Goal: Subscribe to service/newsletter

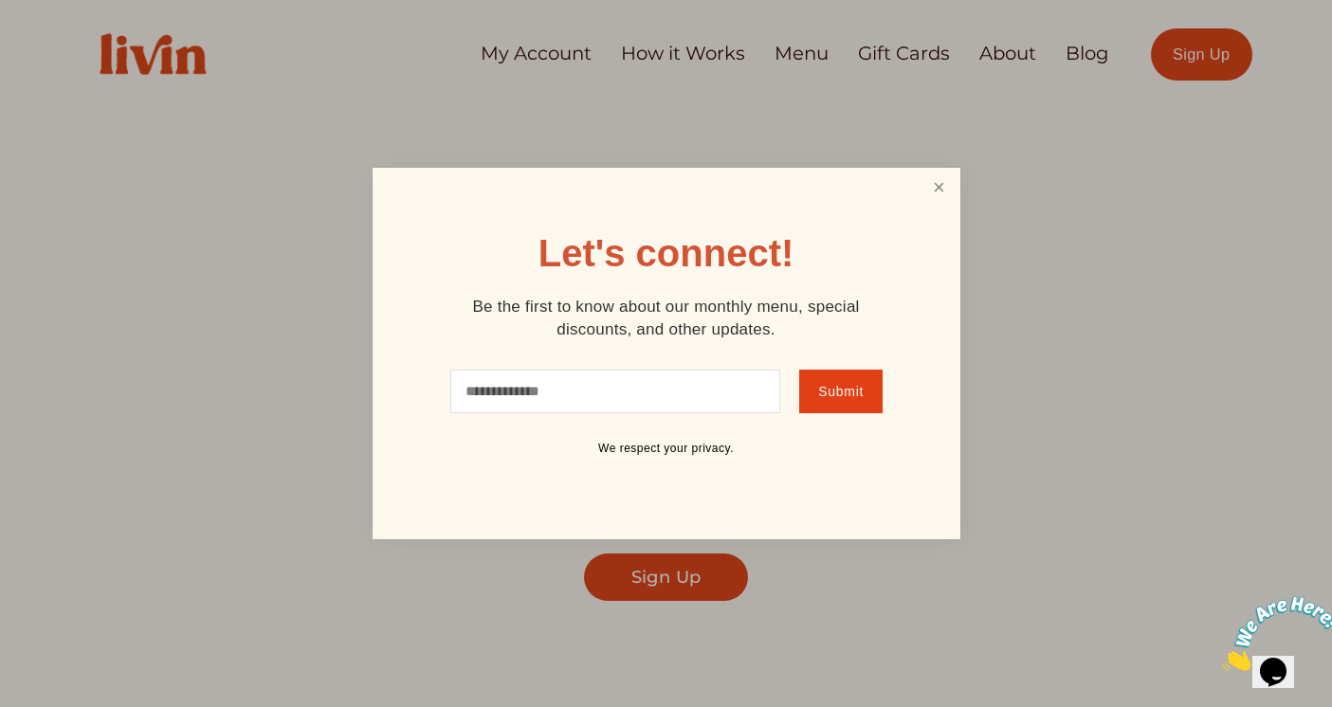
click at [935, 189] on link "Close" at bounding box center [939, 188] width 36 height 35
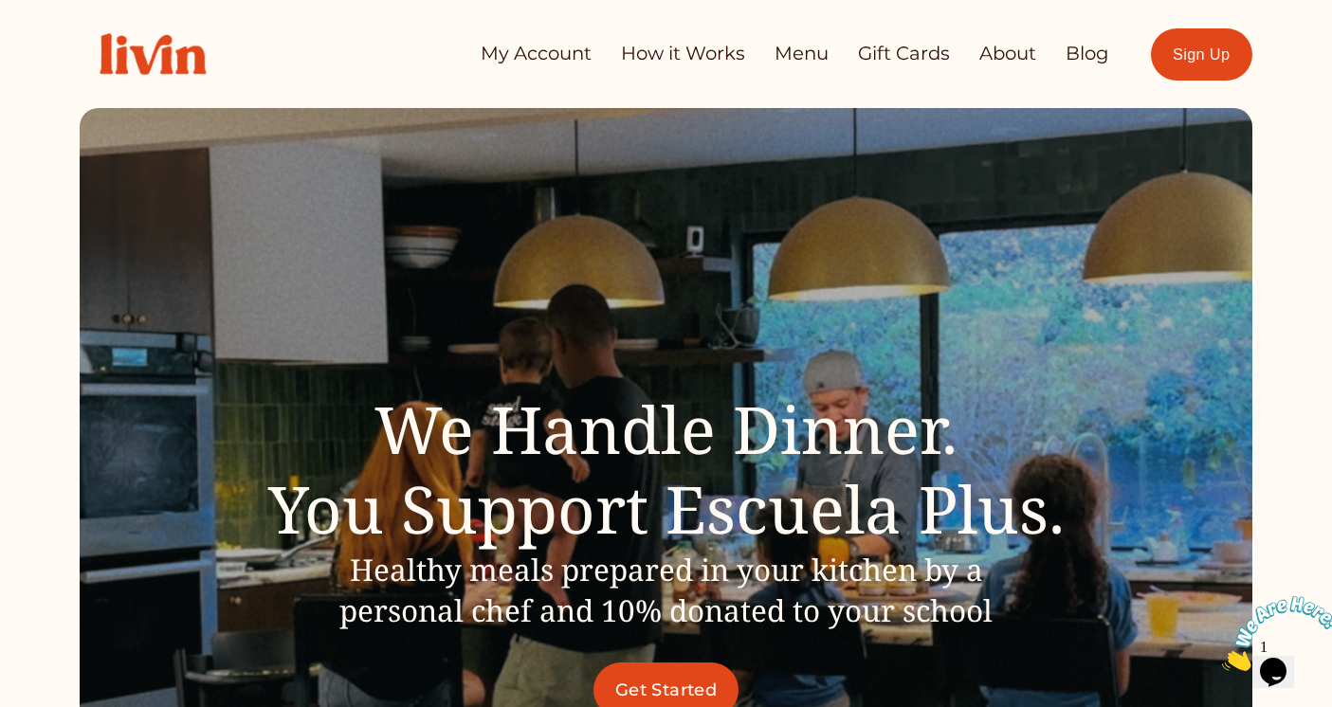
click at [681, 674] on link "Get Started" at bounding box center [667, 690] width 146 height 55
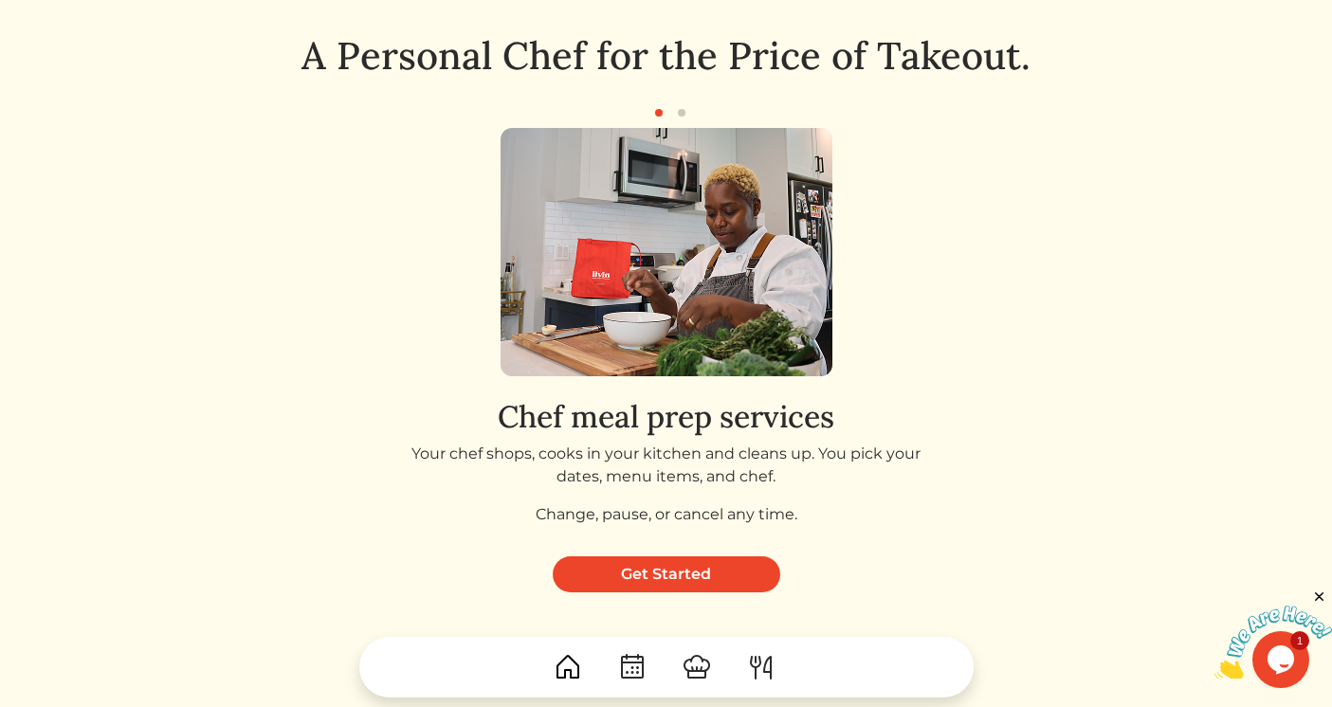
scroll to position [145, 0]
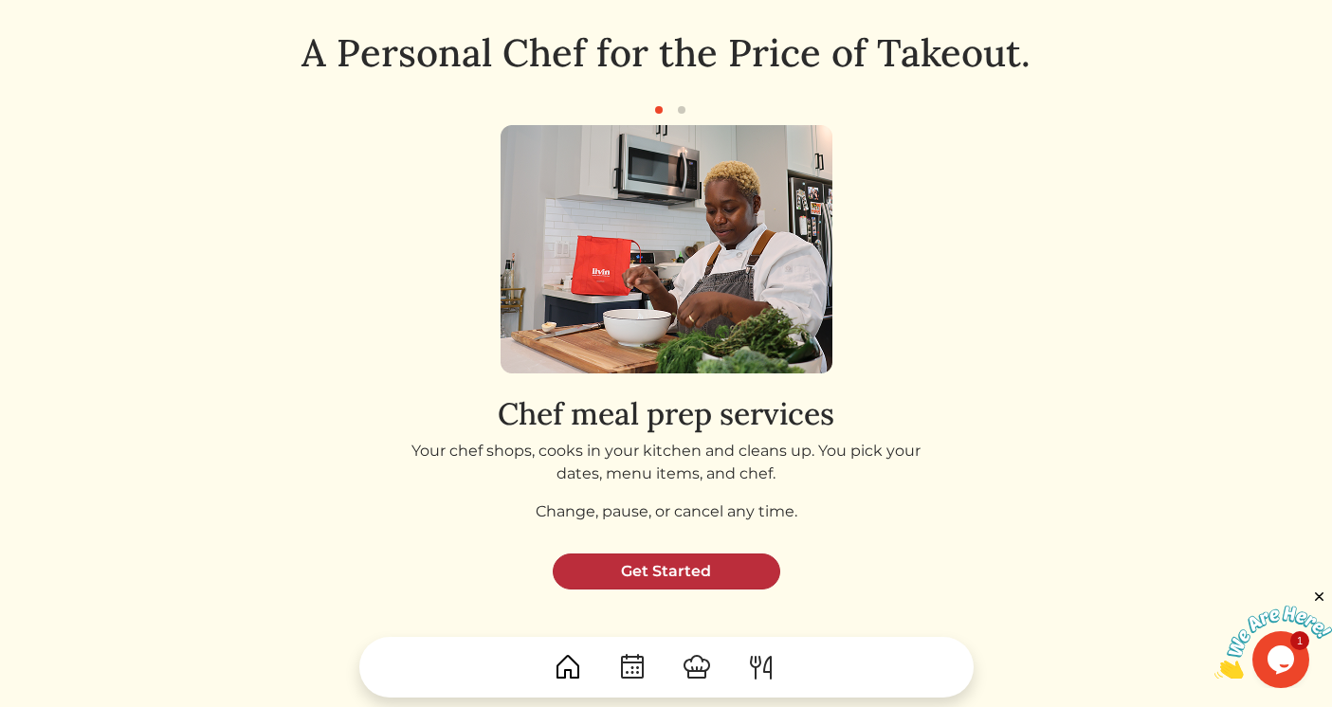
click at [704, 579] on link "Get Started" at bounding box center [667, 572] width 228 height 36
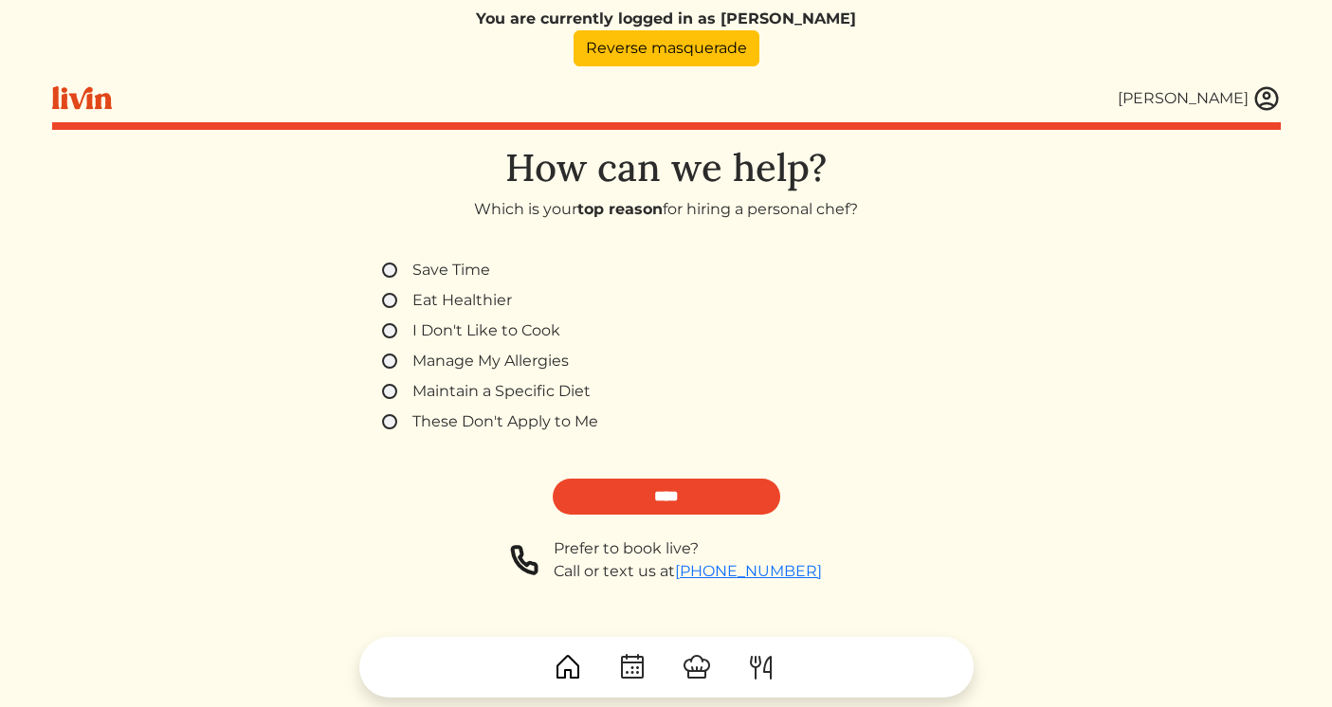
click at [478, 367] on label "Manage My Allergies" at bounding box center [491, 361] width 156 height 23
click at [632, 493] on input "****" at bounding box center [667, 497] width 228 height 36
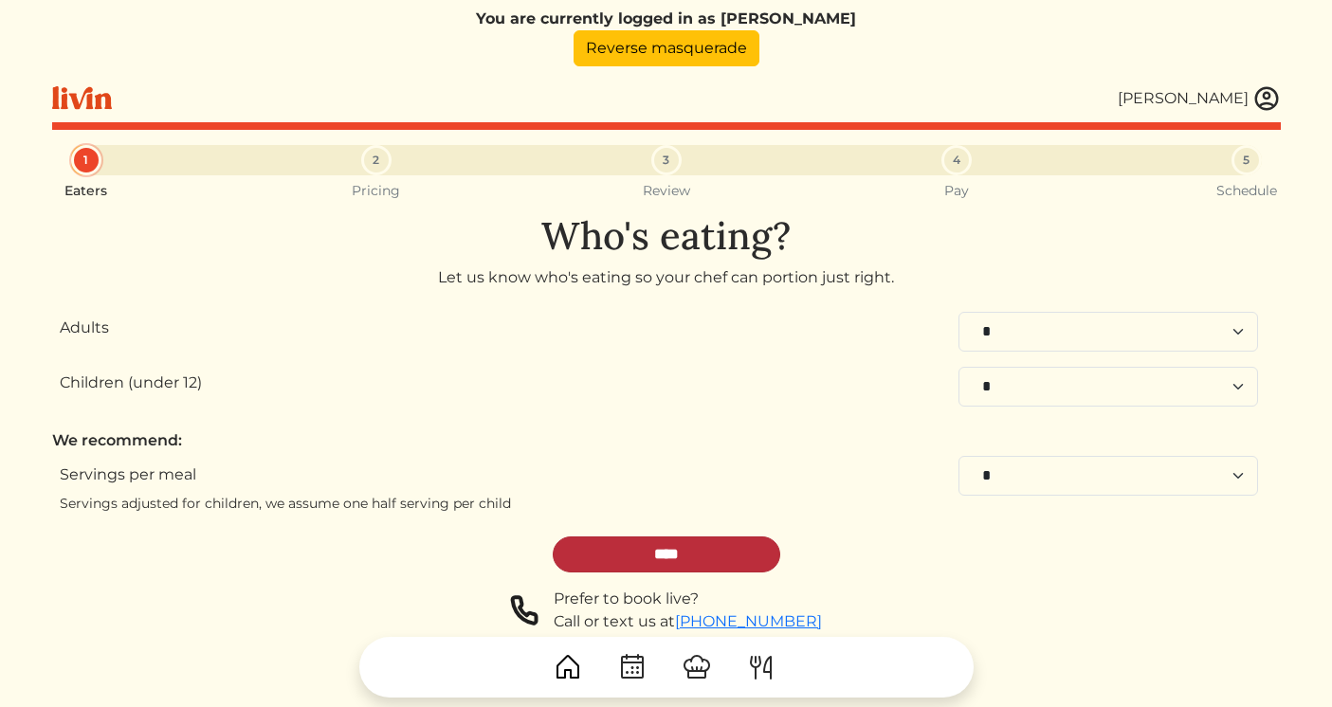
click at [695, 540] on input "****" at bounding box center [667, 555] width 228 height 36
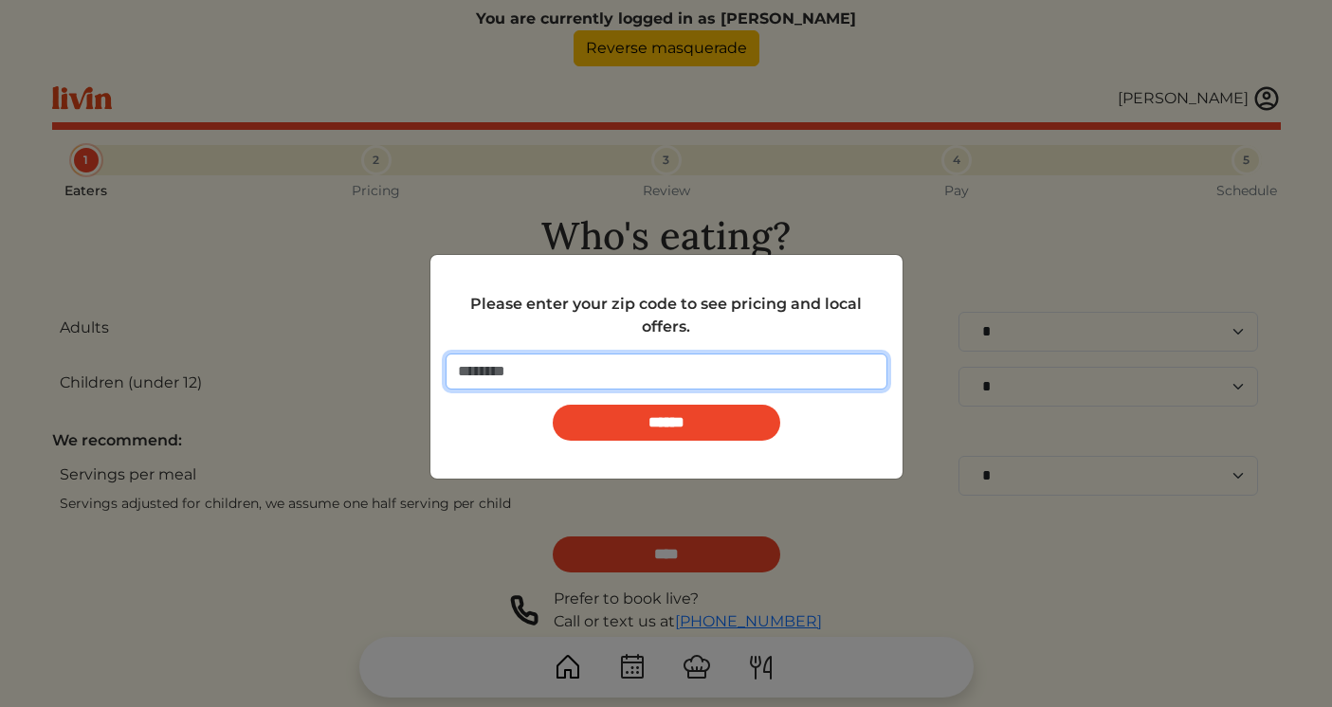
click at [654, 365] on input "number" at bounding box center [667, 372] width 442 height 36
type input "*****"
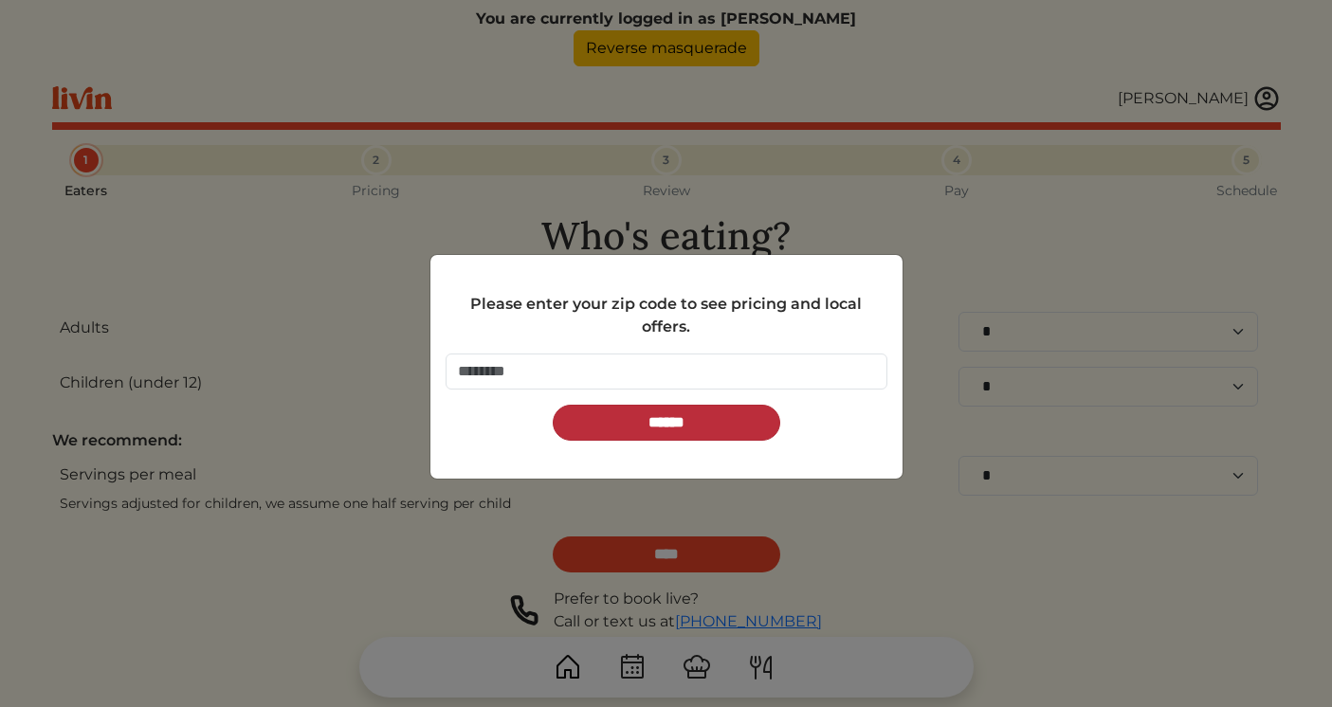
click at [638, 419] on input "******" at bounding box center [667, 423] width 228 height 36
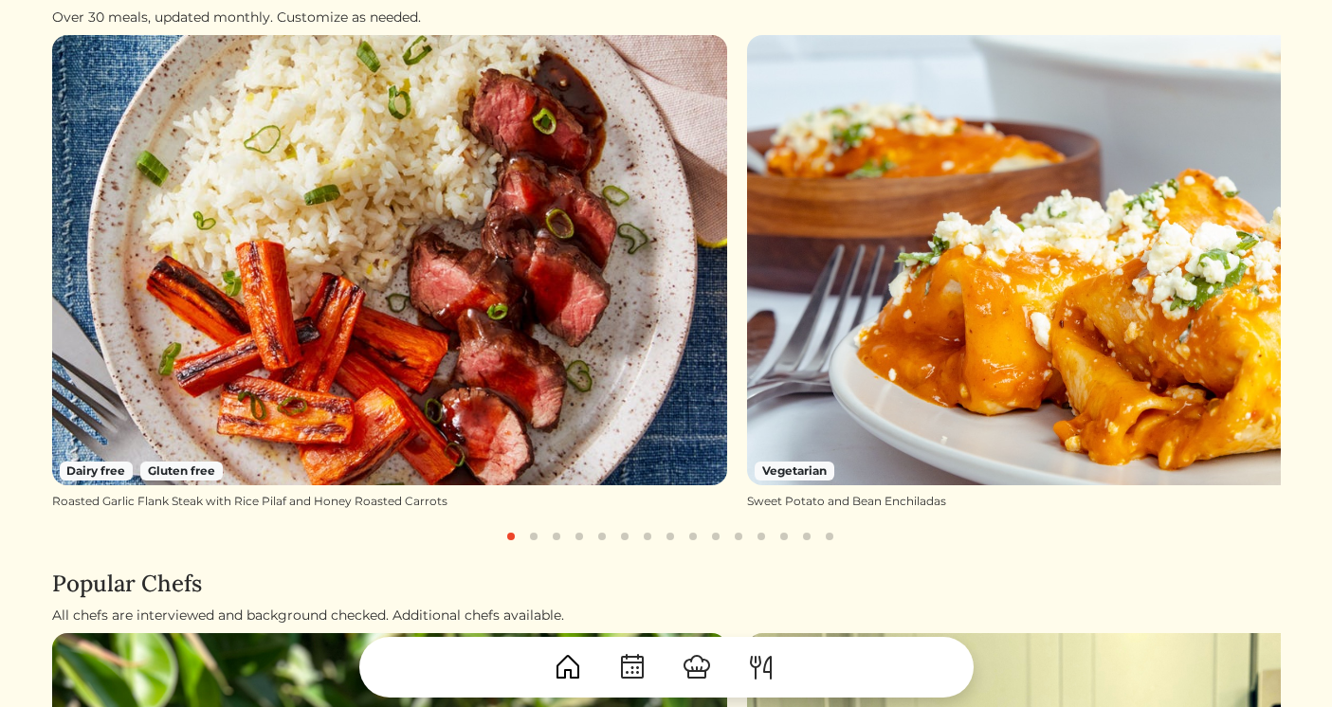
scroll to position [366, 0]
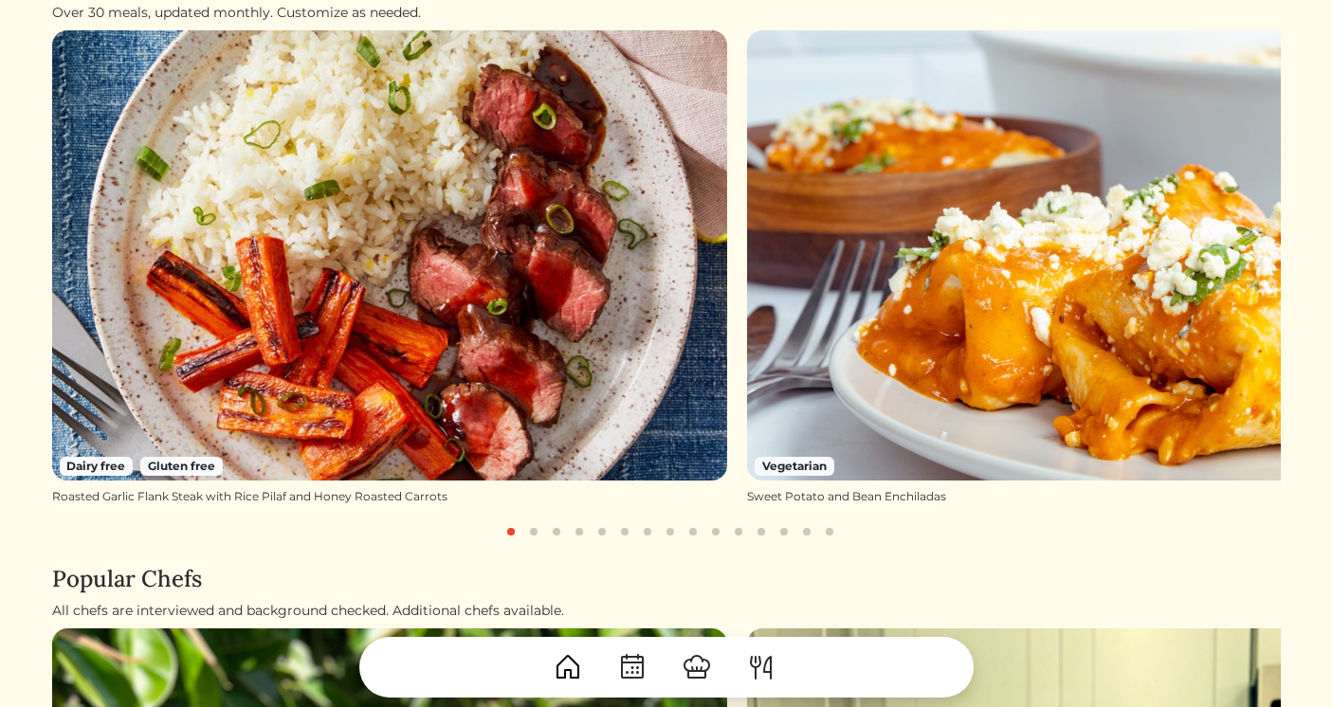
click at [537, 531] on button "button" at bounding box center [534, 532] width 23 height 23
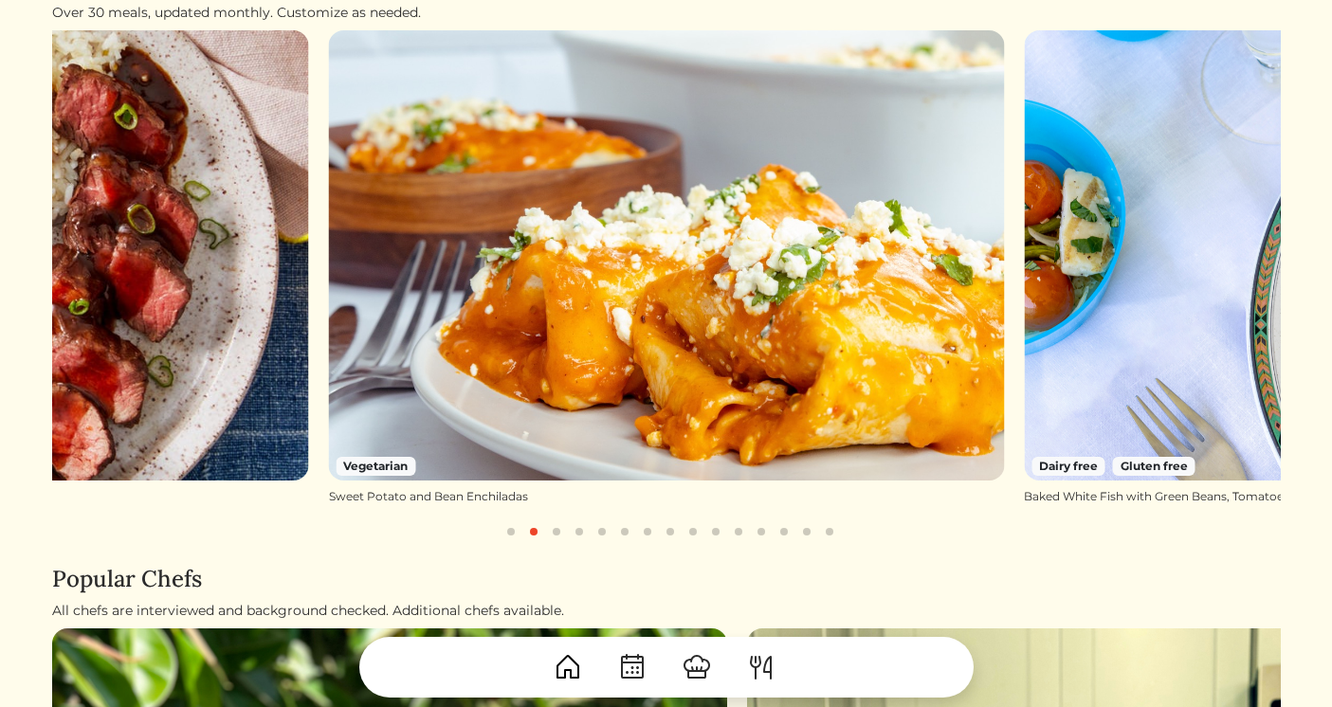
click at [545, 533] on button "button" at bounding box center [534, 532] width 23 height 23
click at [549, 534] on button "button" at bounding box center [556, 532] width 23 height 23
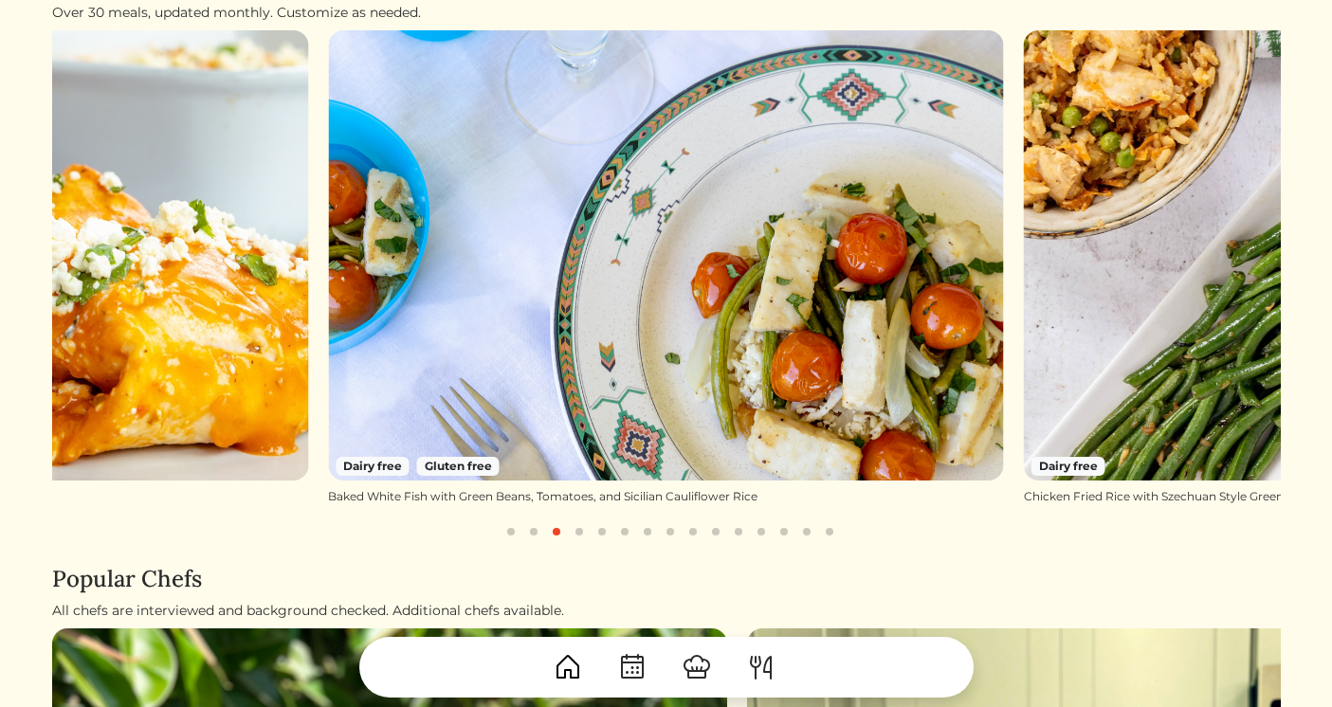
click at [563, 530] on button "button" at bounding box center [556, 532] width 23 height 23
click at [579, 527] on button "button" at bounding box center [579, 532] width 23 height 23
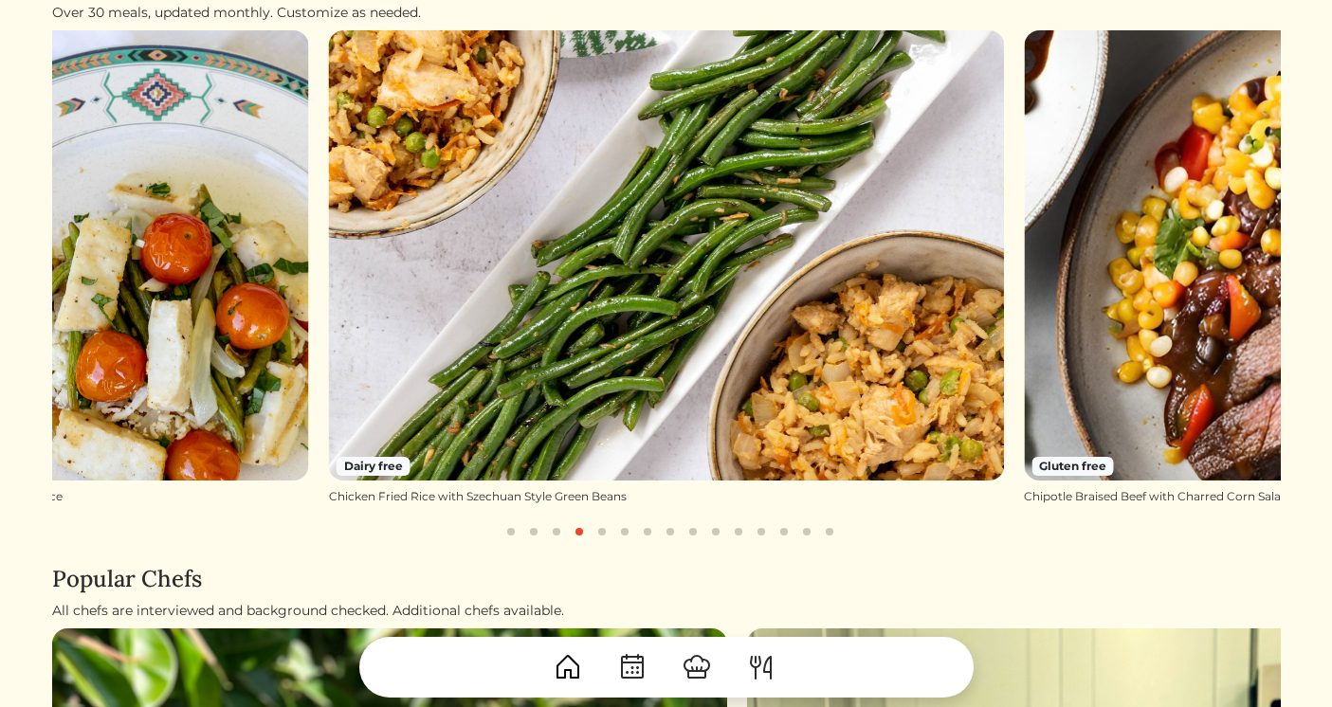
click at [592, 528] on button "button" at bounding box center [602, 532] width 23 height 23
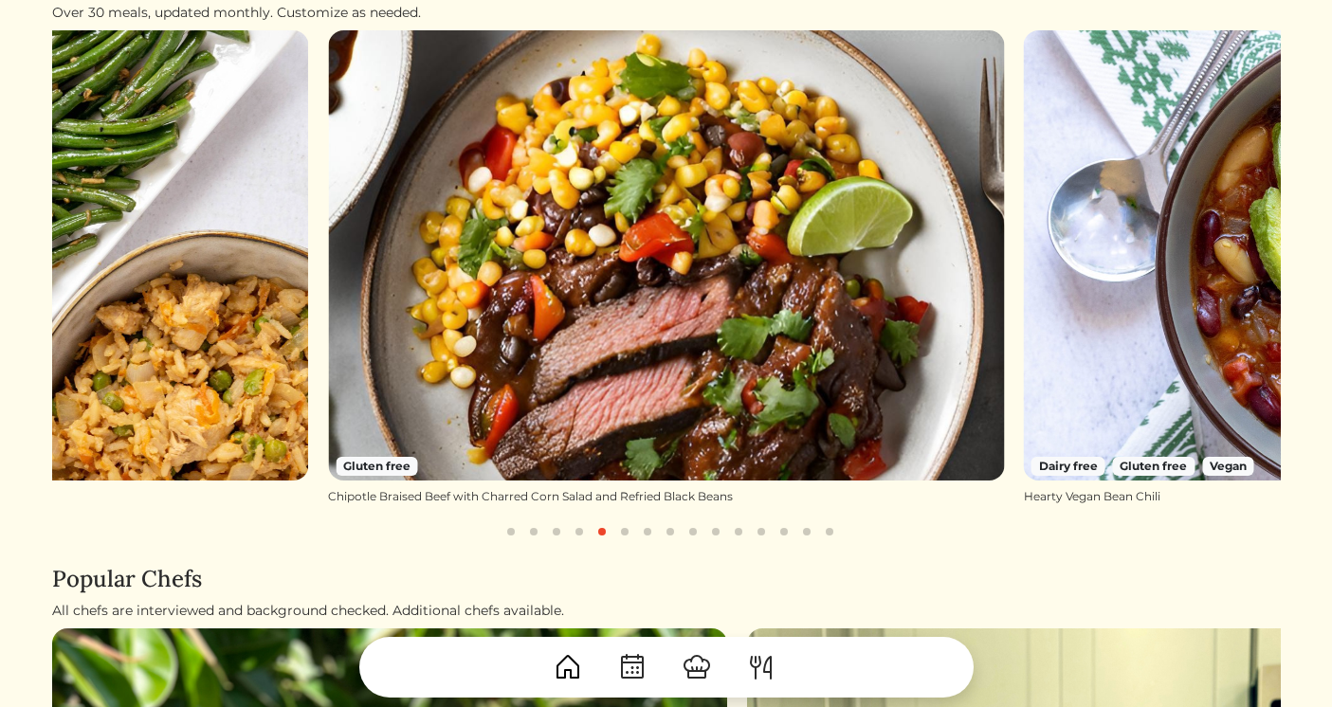
click at [602, 530] on button "button" at bounding box center [602, 532] width 23 height 23
click at [622, 529] on button "button" at bounding box center [625, 532] width 23 height 23
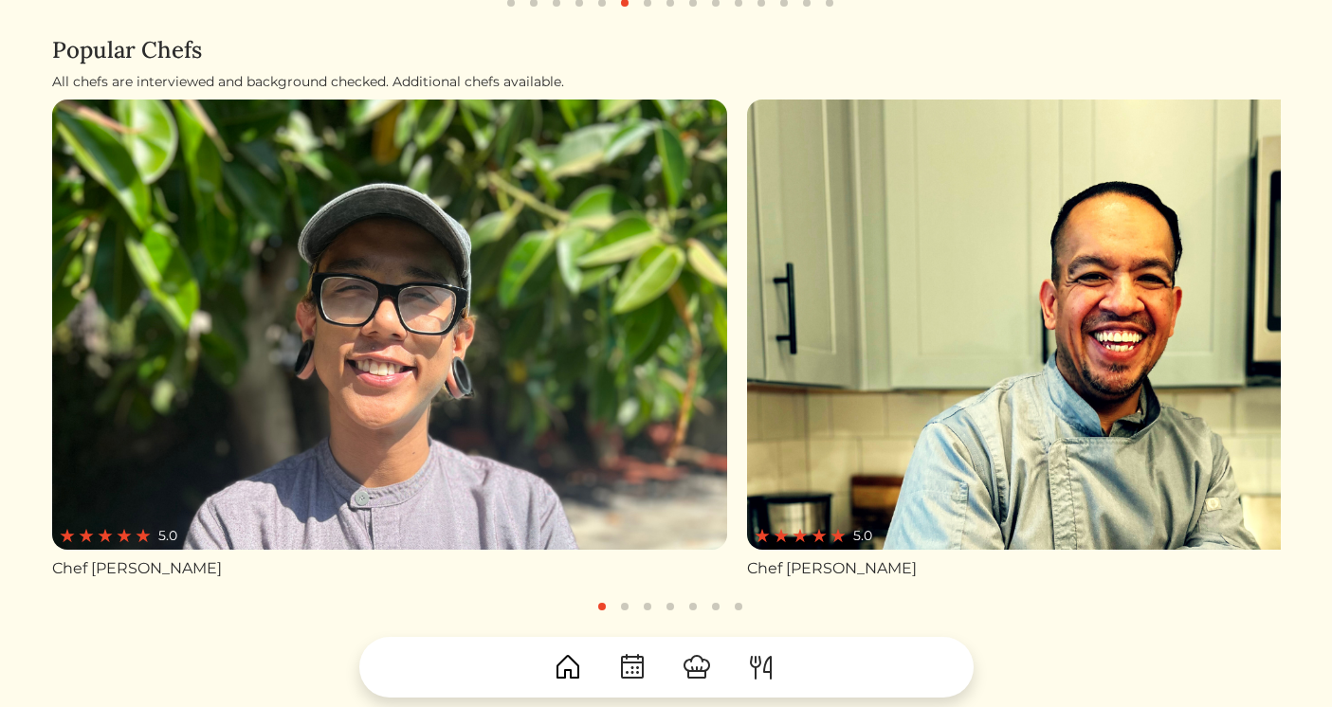
scroll to position [1001, 0]
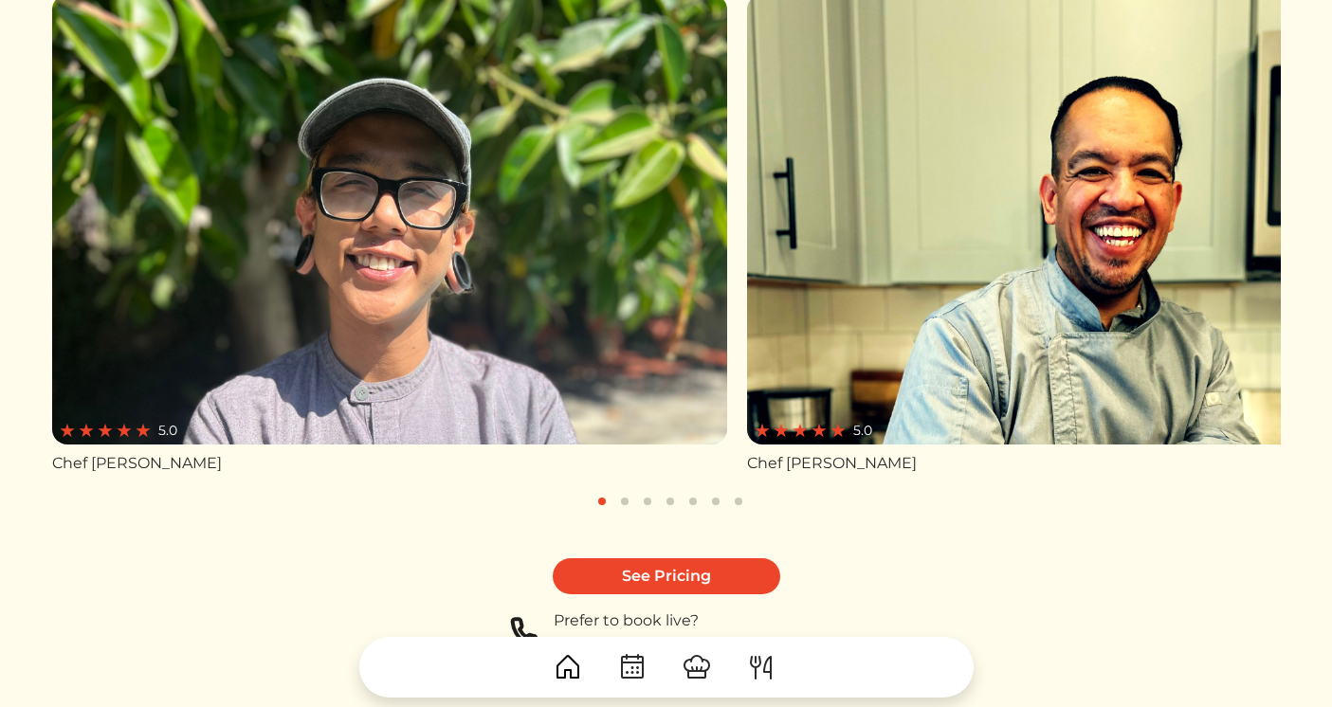
click at [628, 498] on button "button" at bounding box center [625, 501] width 23 height 23
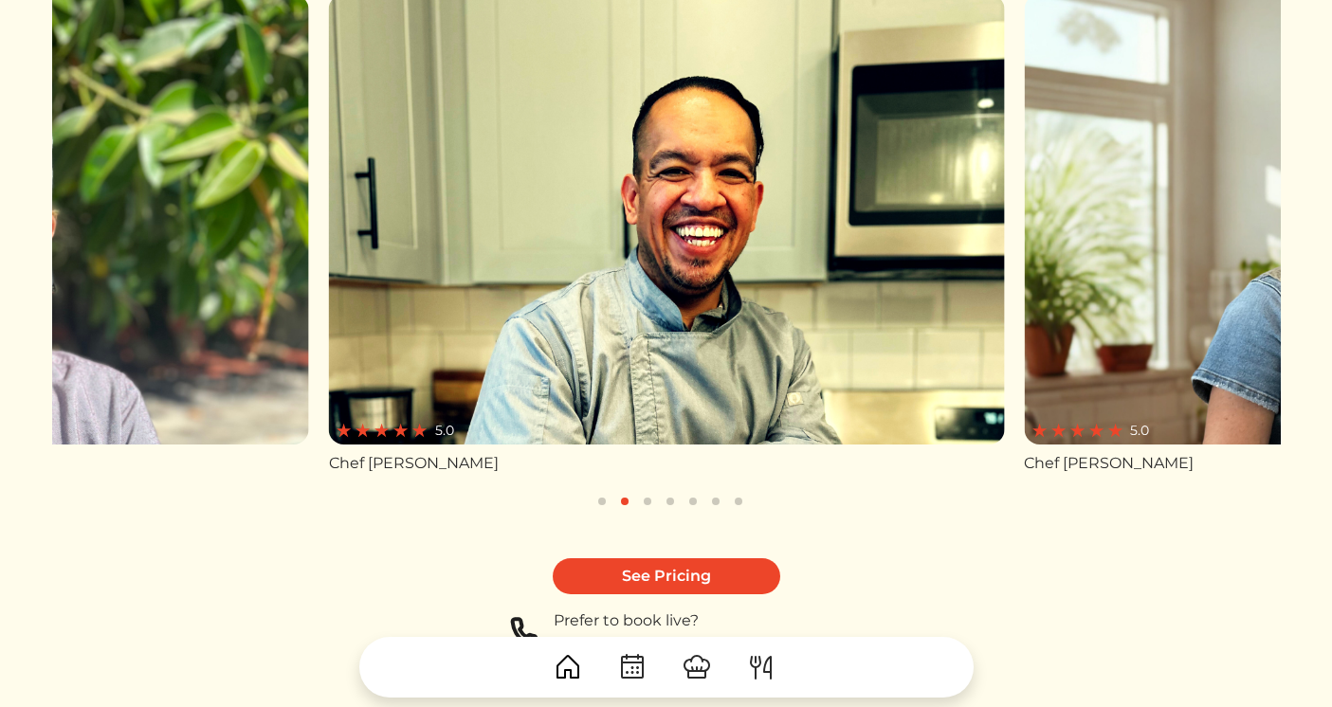
click at [654, 505] on button "button" at bounding box center [647, 501] width 23 height 23
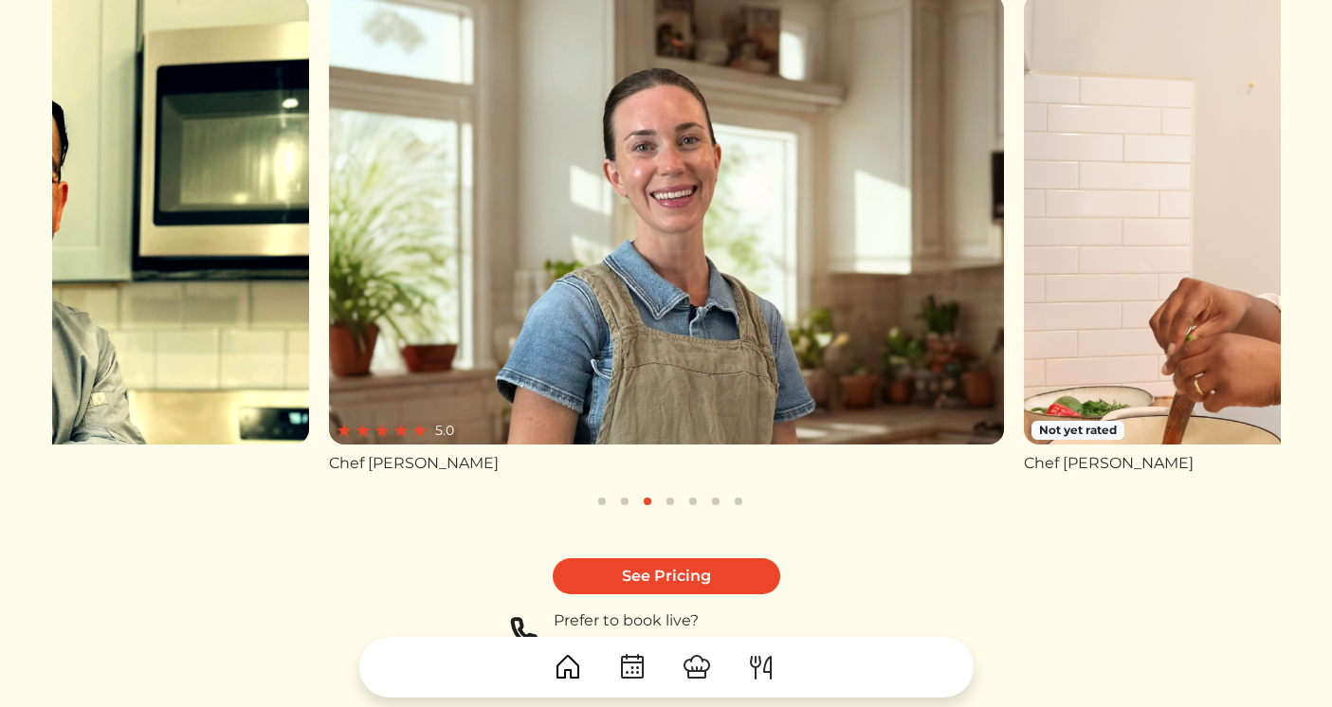
click at [664, 504] on button "button" at bounding box center [670, 501] width 23 height 23
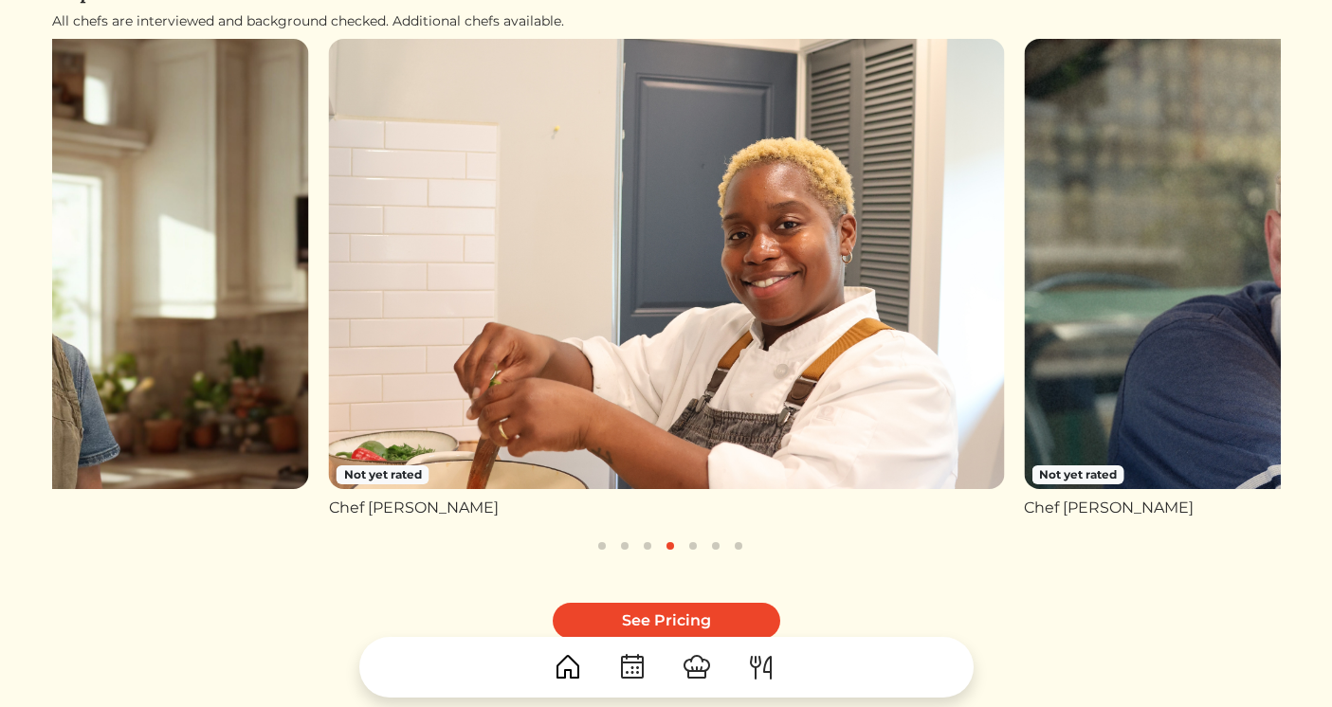
scroll to position [950, 0]
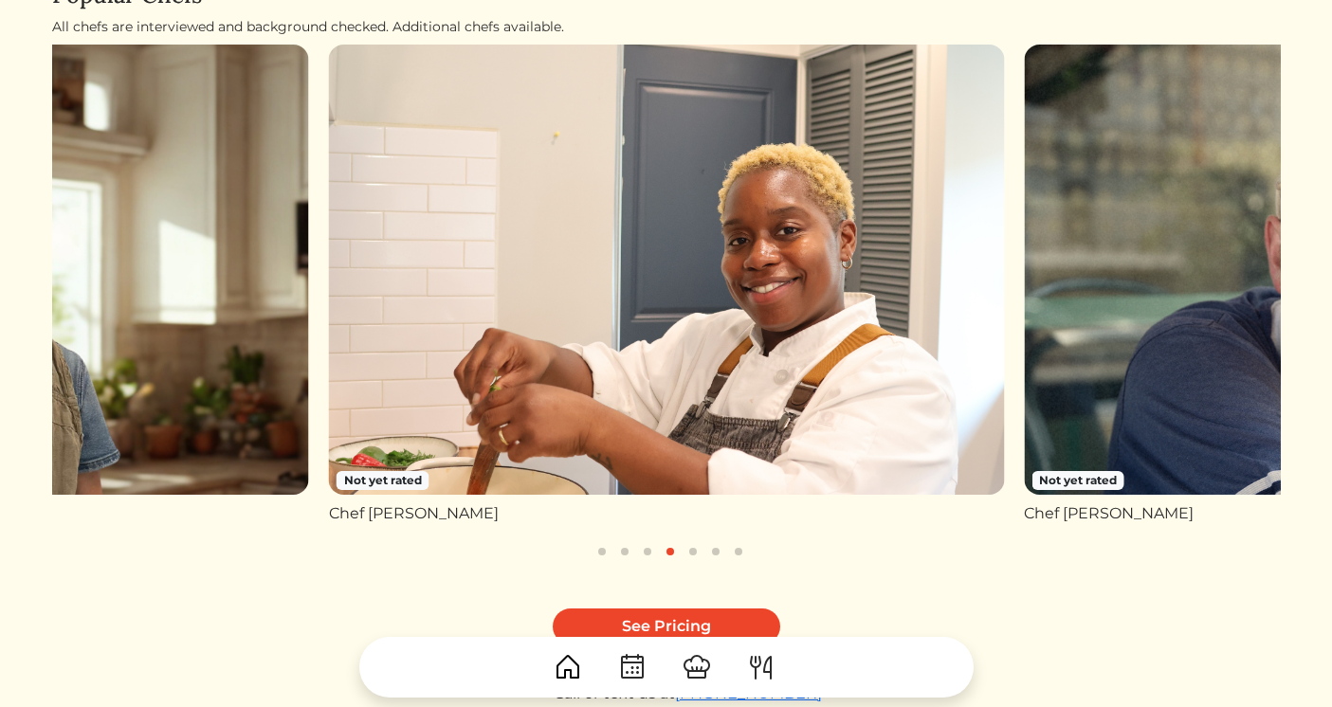
click at [689, 552] on button "button" at bounding box center [693, 552] width 23 height 23
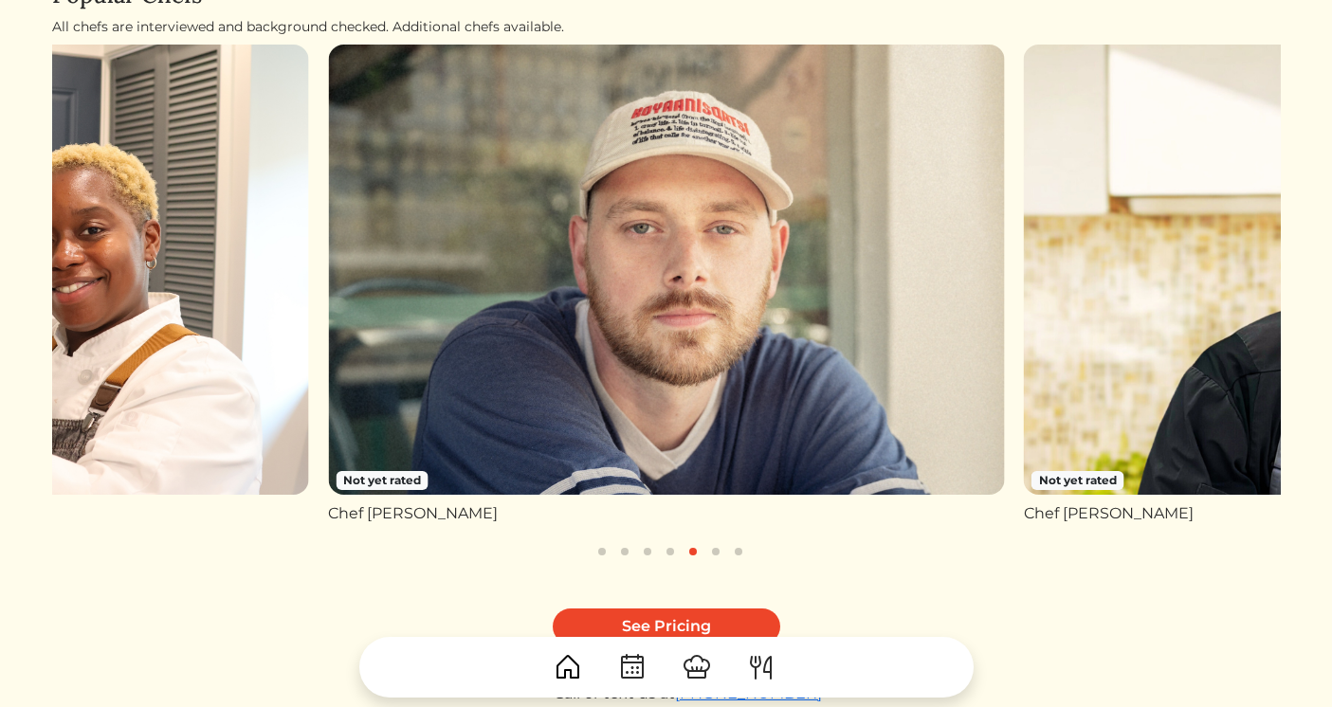
click at [689, 552] on button "button" at bounding box center [693, 552] width 23 height 23
click at [698, 552] on button "button" at bounding box center [693, 552] width 23 height 23
click at [715, 553] on button "button" at bounding box center [716, 552] width 23 height 23
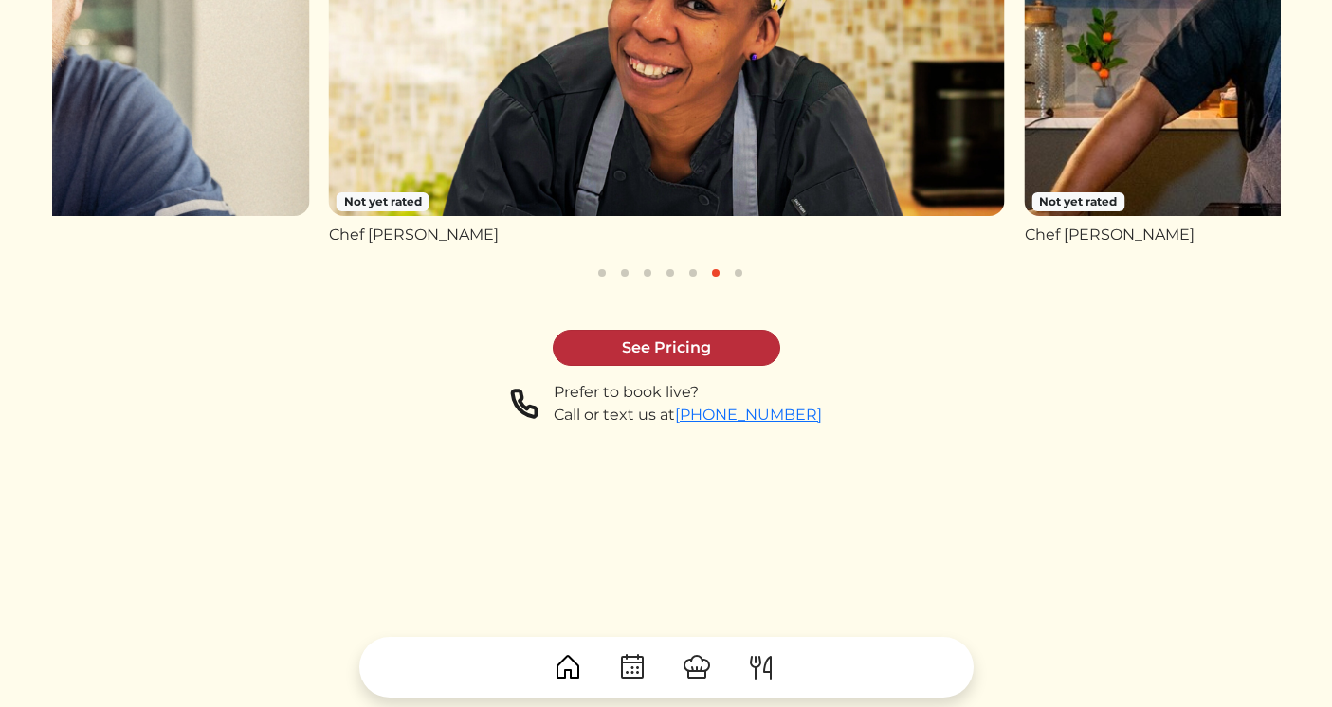
click at [654, 337] on link "See Pricing" at bounding box center [667, 348] width 228 height 36
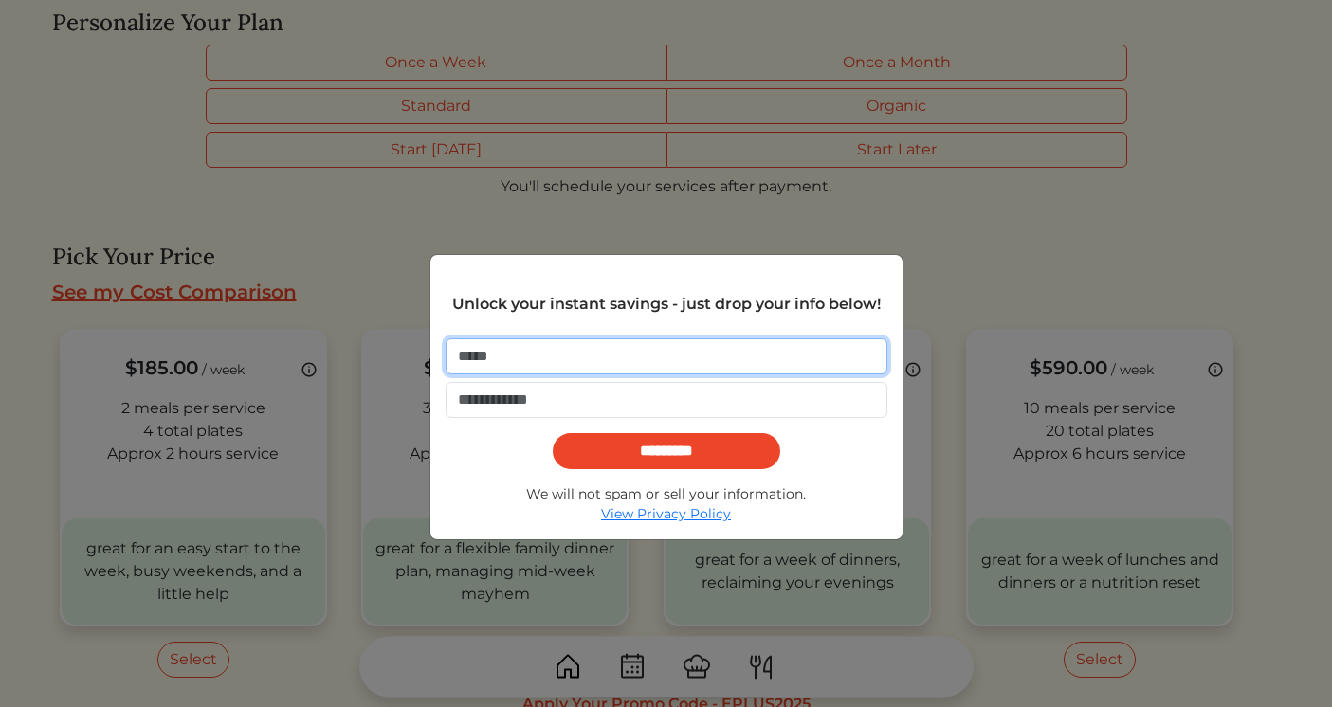
click at [504, 355] on input "email" at bounding box center [667, 357] width 442 height 36
type input "**********"
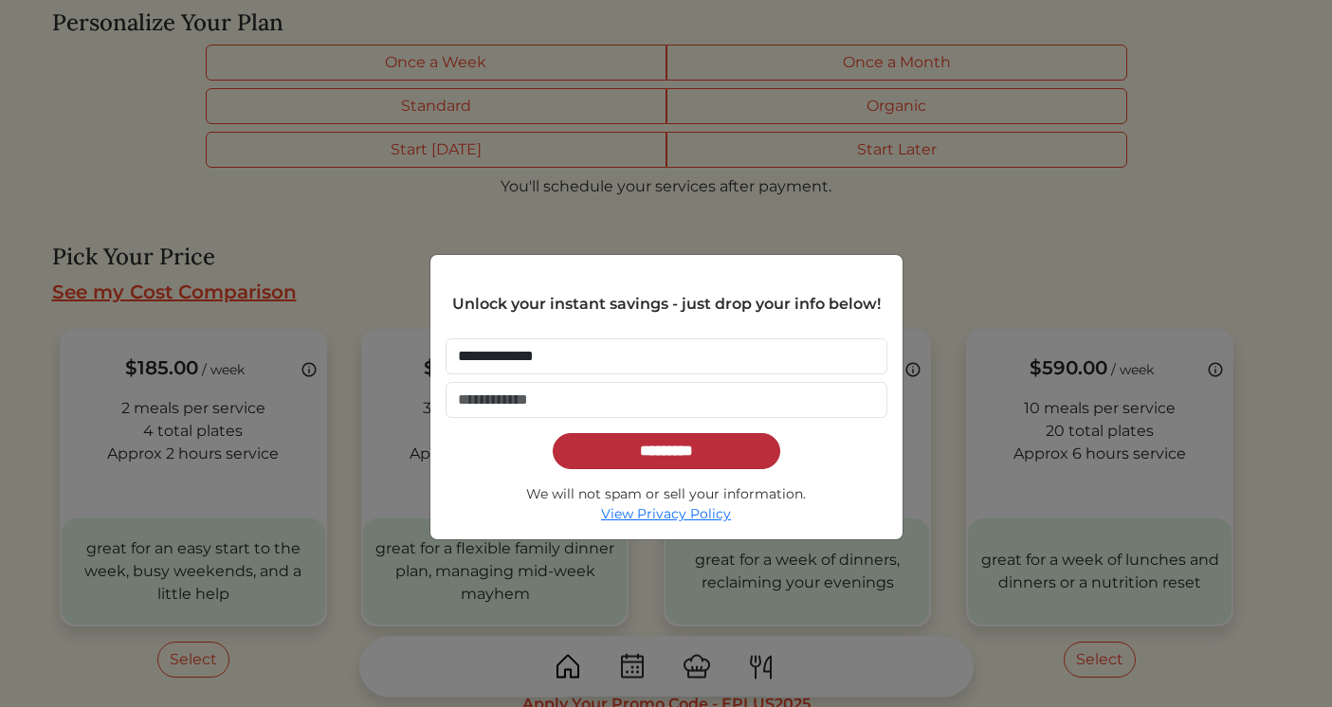
click at [633, 456] on input "*********" at bounding box center [667, 451] width 228 height 36
